Goal: Task Accomplishment & Management: Manage account settings

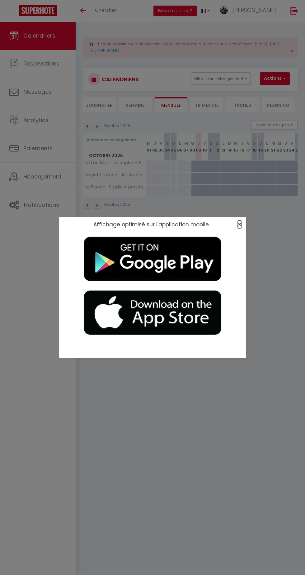
click at [239, 224] on span "×" at bounding box center [238, 225] width 3 height 8
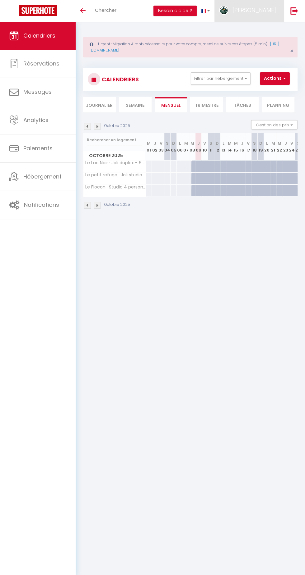
click at [264, 11] on span "[PERSON_NAME]" at bounding box center [254, 10] width 44 height 8
click at [267, 31] on link "Paramètres" at bounding box center [259, 31] width 46 height 11
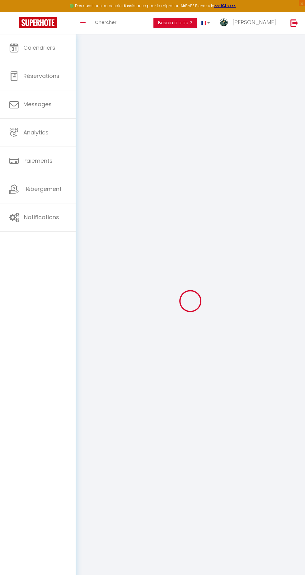
type input "E2INvmAvJTK3GKgCLeQwclwJq"
type input "qv3oWXQcZEBgUz7rNZr6NNInR"
type input "[URL][DOMAIN_NAME]"
select select "fr"
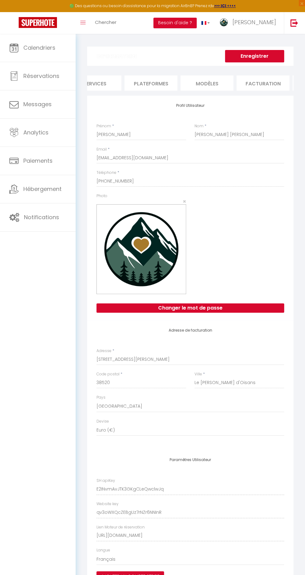
scroll to position [0, 65]
click at [175, 76] on li "Plateformes" at bounding box center [160, 83] width 53 height 15
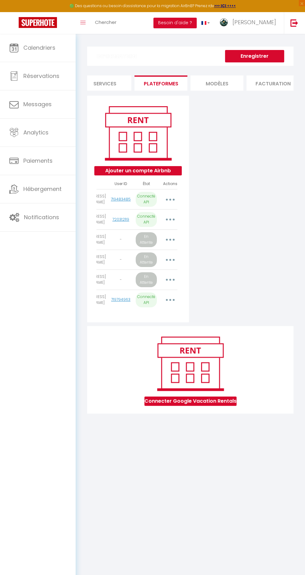
scroll to position [0, 24]
click at [196, 21] on button "Besoin d'aide ?" at bounding box center [174, 23] width 43 height 11
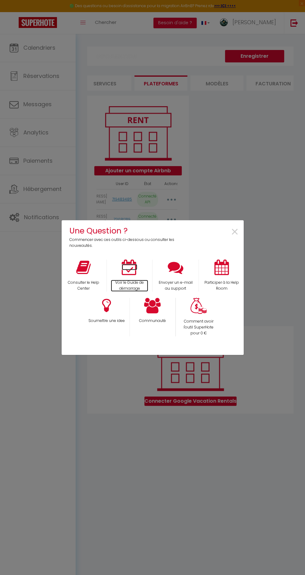
click at [133, 266] on icon at bounding box center [129, 268] width 16 height 16
click at [238, 238] on span "×" at bounding box center [234, 232] width 8 height 20
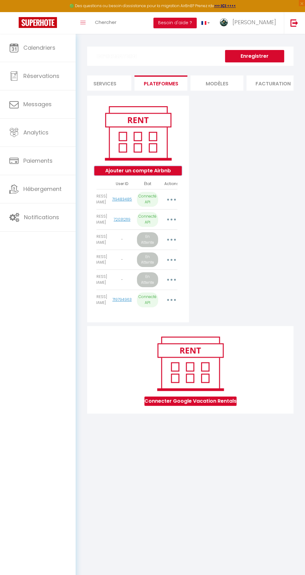
click at [163, 172] on button "Ajouter un compte Airbnb" at bounding box center [137, 170] width 87 height 9
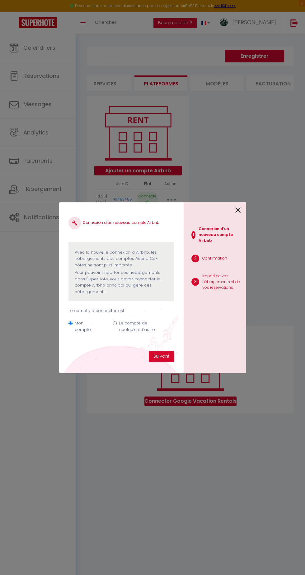
click at [126, 330] on label "Le compte de quelqu'un d'autre" at bounding box center [143, 326] width 49 height 13
click at [117, 326] on input "Le compte de quelqu'un d'autre" at bounding box center [114, 324] width 4 height 4
radio input "true"
radio input "false"
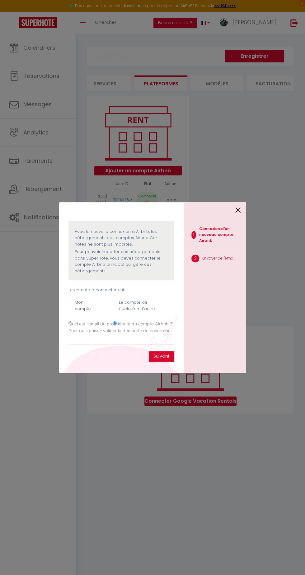
click at [135, 339] on input "Email connexion Airbnb" at bounding box center [121, 339] width 106 height 11
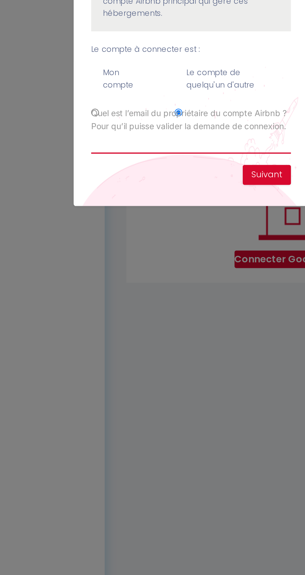
type input "[EMAIL_ADDRESS][DOMAIN_NAME]"
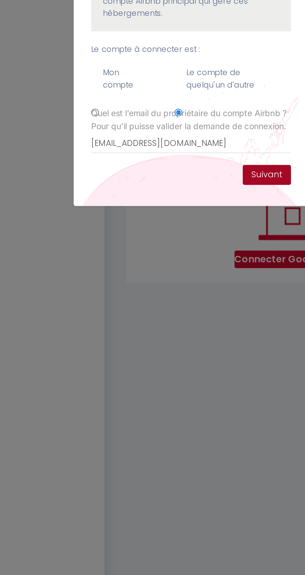
click at [159, 356] on button "Suivant" at bounding box center [161, 356] width 25 height 11
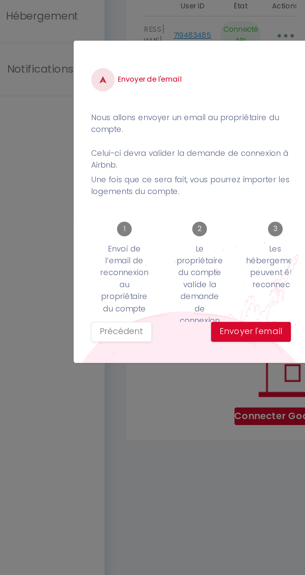
scroll to position [0, 9]
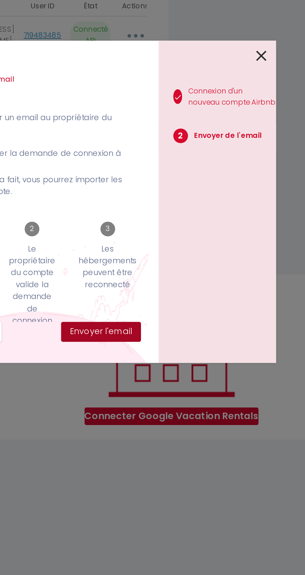
click at [162, 353] on button "Envoyer l'email" at bounding box center [153, 356] width 42 height 11
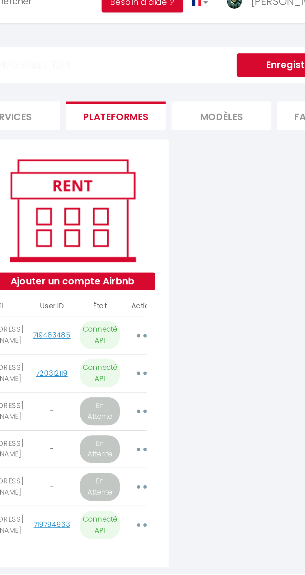
scroll to position [0, 0]
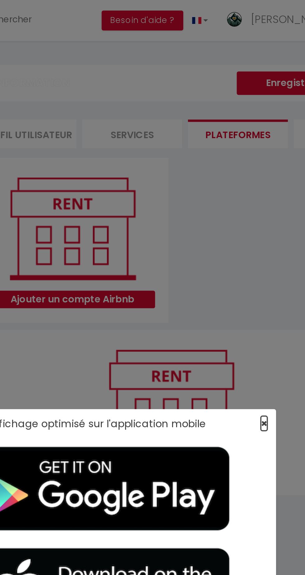
click at [239, 224] on span "×" at bounding box center [238, 225] width 3 height 8
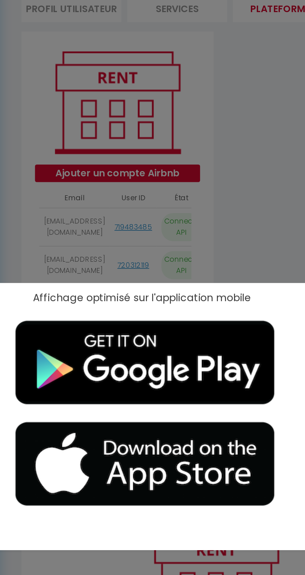
click at [214, 199] on div "Affichage optimisé sur l'application mobile ×" at bounding box center [152, 287] width 186 height 575
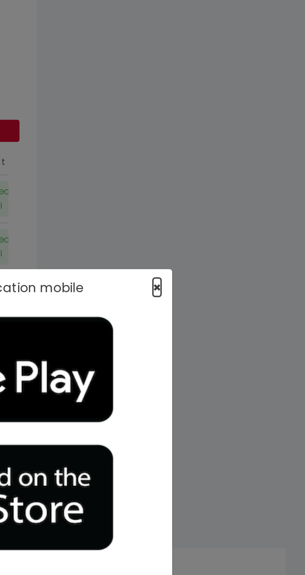
click at [239, 224] on span "×" at bounding box center [238, 225] width 3 height 8
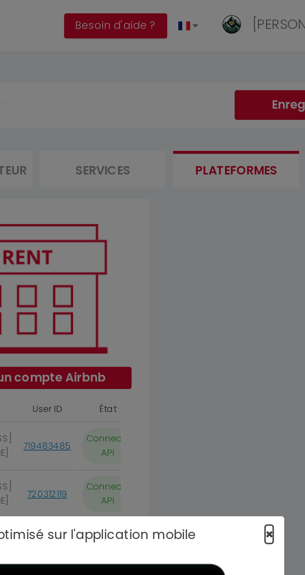
click at [239, 224] on span "×" at bounding box center [238, 225] width 3 height 8
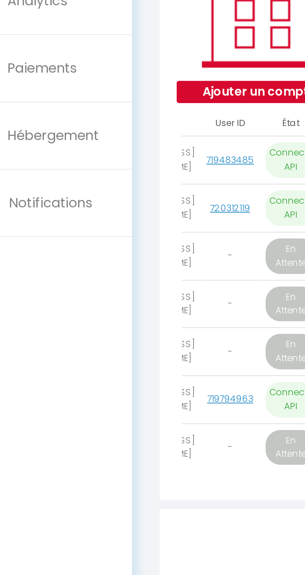
scroll to position [0, 59]
